Goal: Task Accomplishment & Management: Use online tool/utility

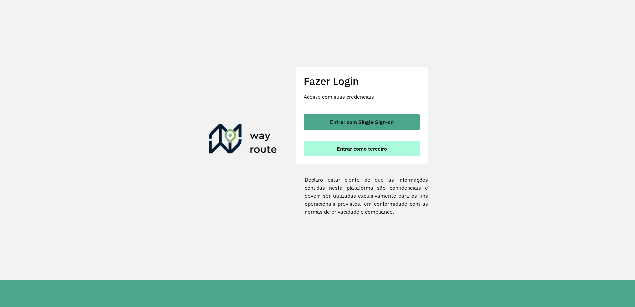
drag, startPoint x: 0, startPoint y: 0, endPoint x: 355, endPoint y: 148, distance: 384.3
click at [355, 148] on span "Entrar como terceiro" at bounding box center [362, 148] width 50 height 5
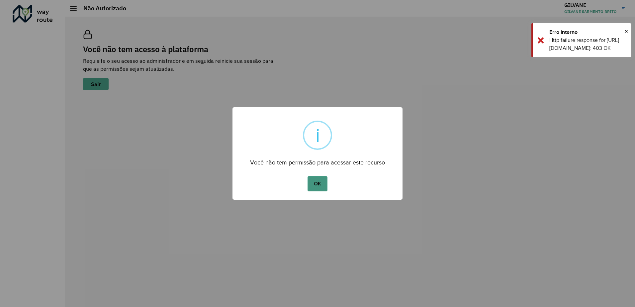
click at [320, 187] on button "OK" at bounding box center [317, 183] width 20 height 15
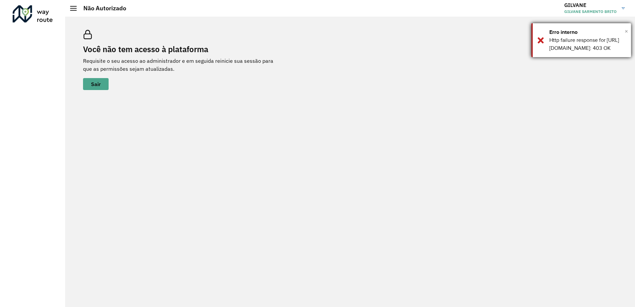
click at [626, 32] on span "×" at bounding box center [626, 31] width 3 height 10
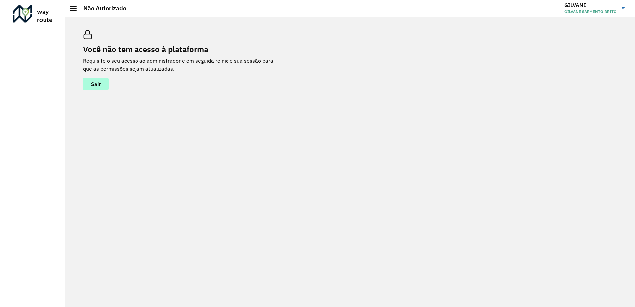
click at [99, 81] on span "Sair" at bounding box center [96, 83] width 10 height 5
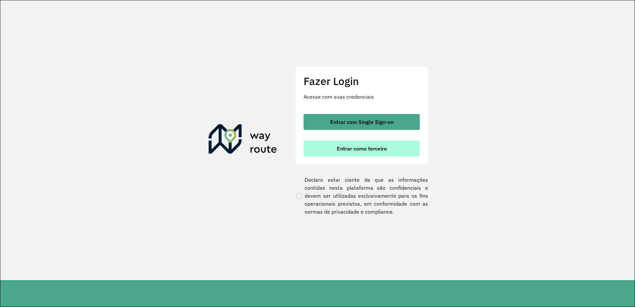
click at [372, 147] on span "Entrar como terceiro" at bounding box center [362, 148] width 50 height 5
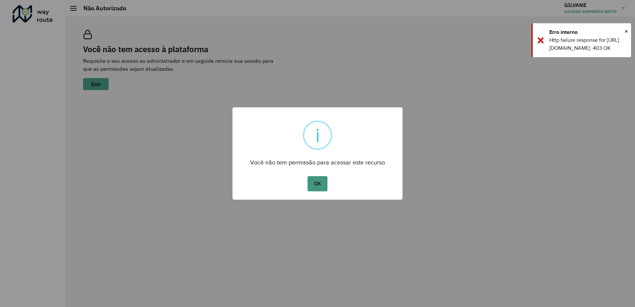
click at [316, 184] on button "OK" at bounding box center [317, 183] width 20 height 15
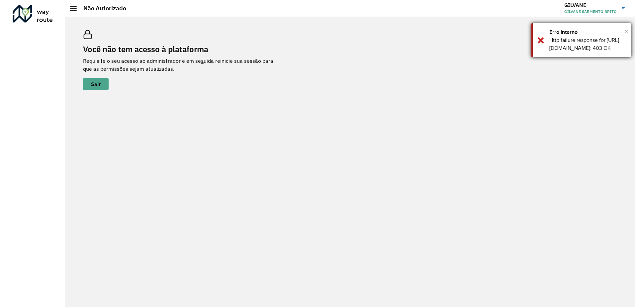
click at [626, 32] on span "×" at bounding box center [626, 31] width 3 height 10
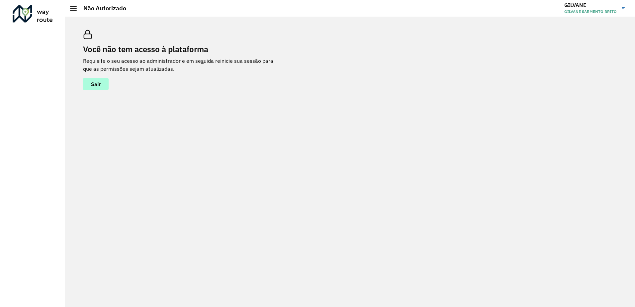
click at [99, 84] on span "Sair" at bounding box center [96, 83] width 10 height 5
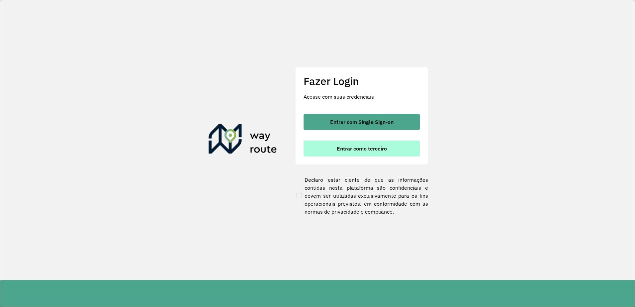
click at [344, 149] on span "Entrar como terceiro" at bounding box center [362, 148] width 50 height 5
